Goal: Transaction & Acquisition: Purchase product/service

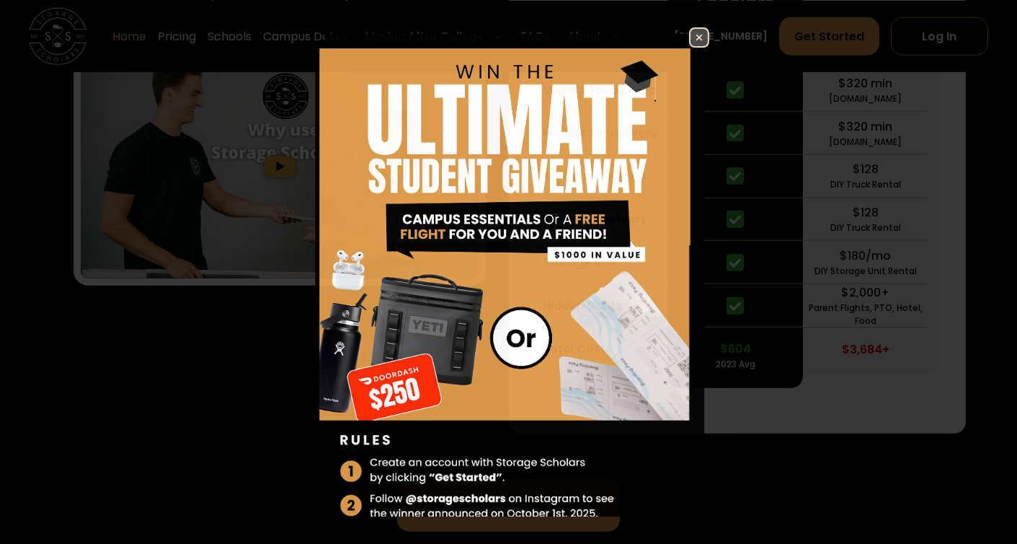
scroll to position [2790, 0]
click at [691, 30] on img at bounding box center [699, 37] width 17 height 17
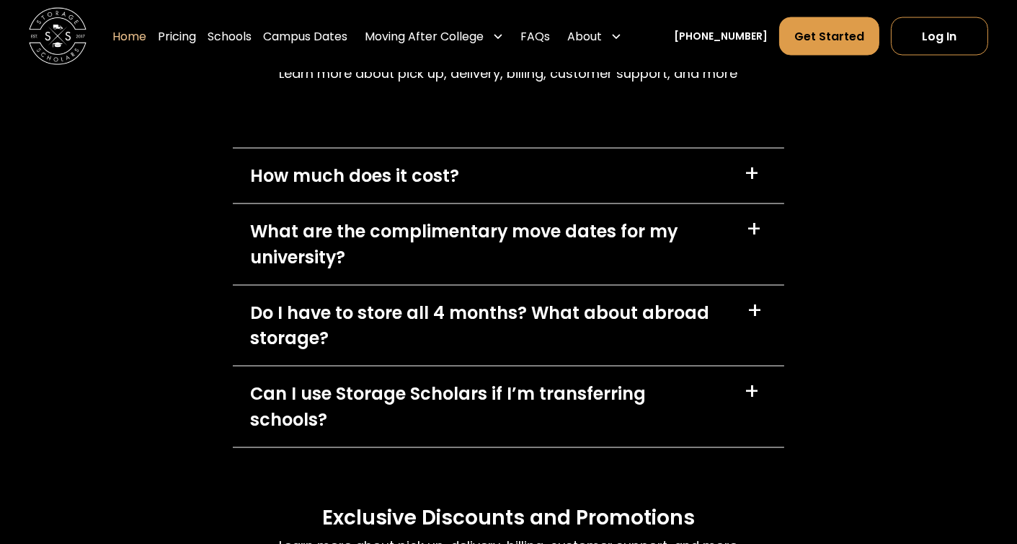
scroll to position [4037, 0]
click at [536, 178] on div "How much does it cost? +" at bounding box center [509, 175] width 552 height 55
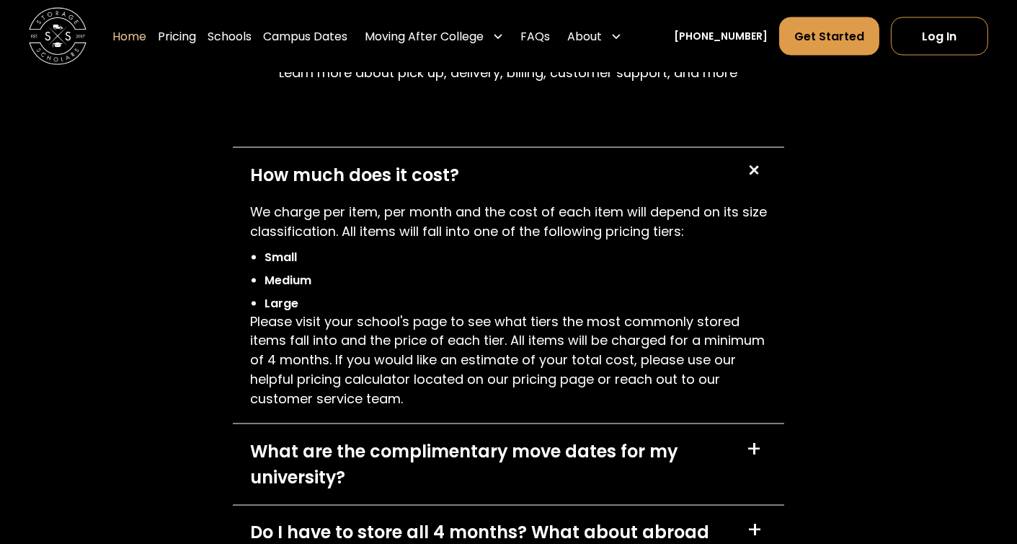
click at [536, 178] on div "How much does it cost? +" at bounding box center [509, 175] width 552 height 55
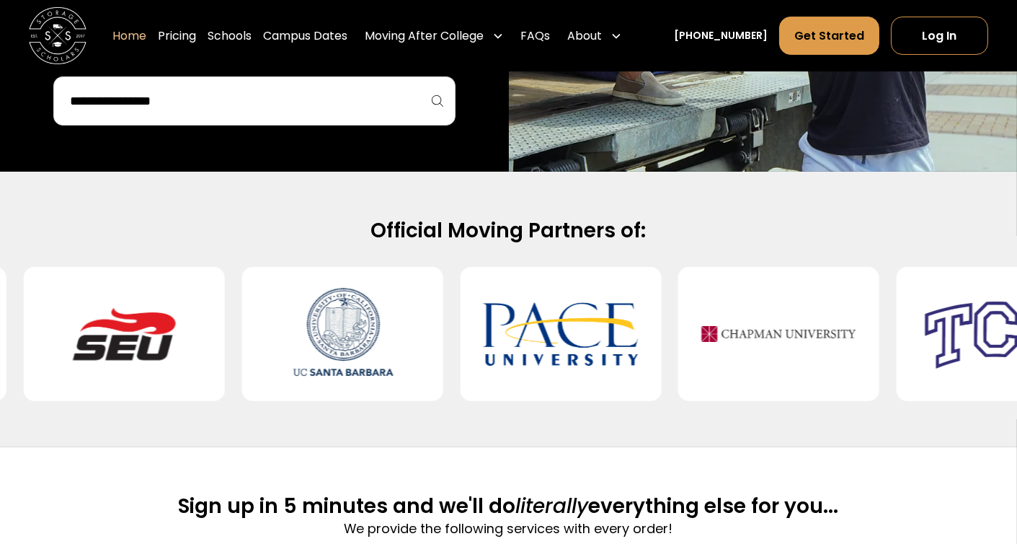
scroll to position [0, 0]
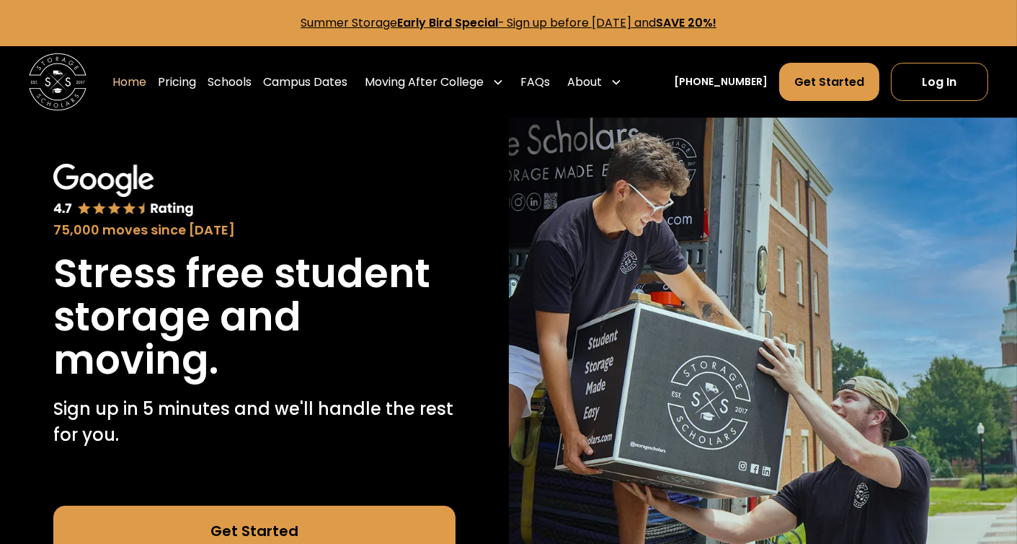
click at [214, 87] on div "Home Pricing Schools Campus Dates Moving After College Commercial Moving Post G…" at bounding box center [369, 82] width 515 height 40
click at [196, 84] on link "Pricing" at bounding box center [177, 82] width 38 height 40
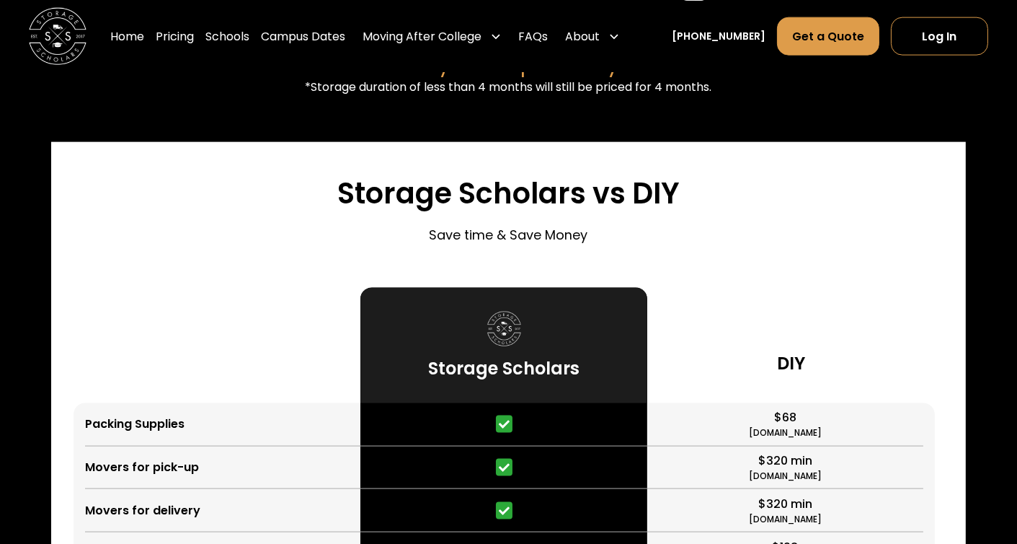
scroll to position [3298, 0]
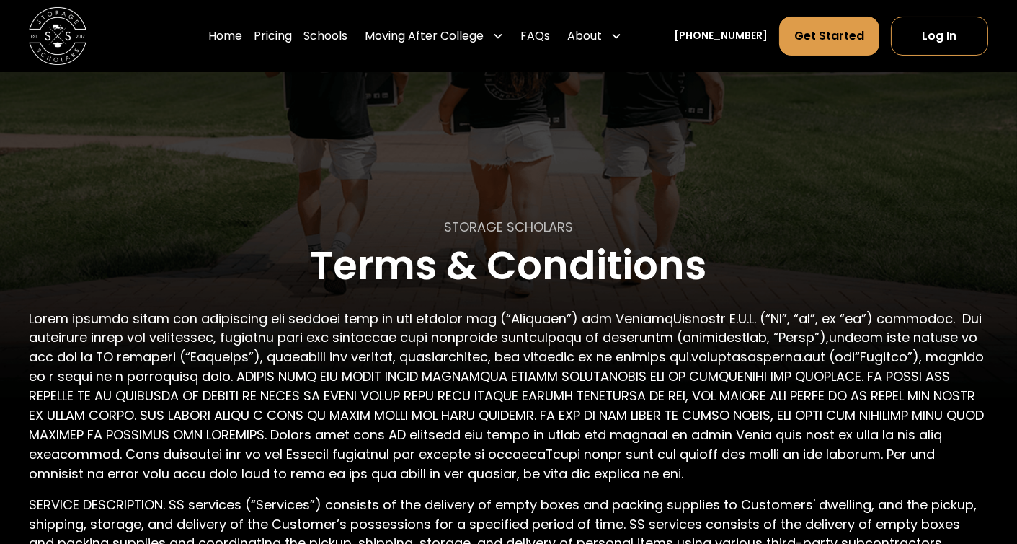
scroll to position [250, 0]
click at [829, 35] on link "Get Started" at bounding box center [829, 36] width 100 height 39
